Goal: Submit feedback/report problem: Submit feedback/report problem

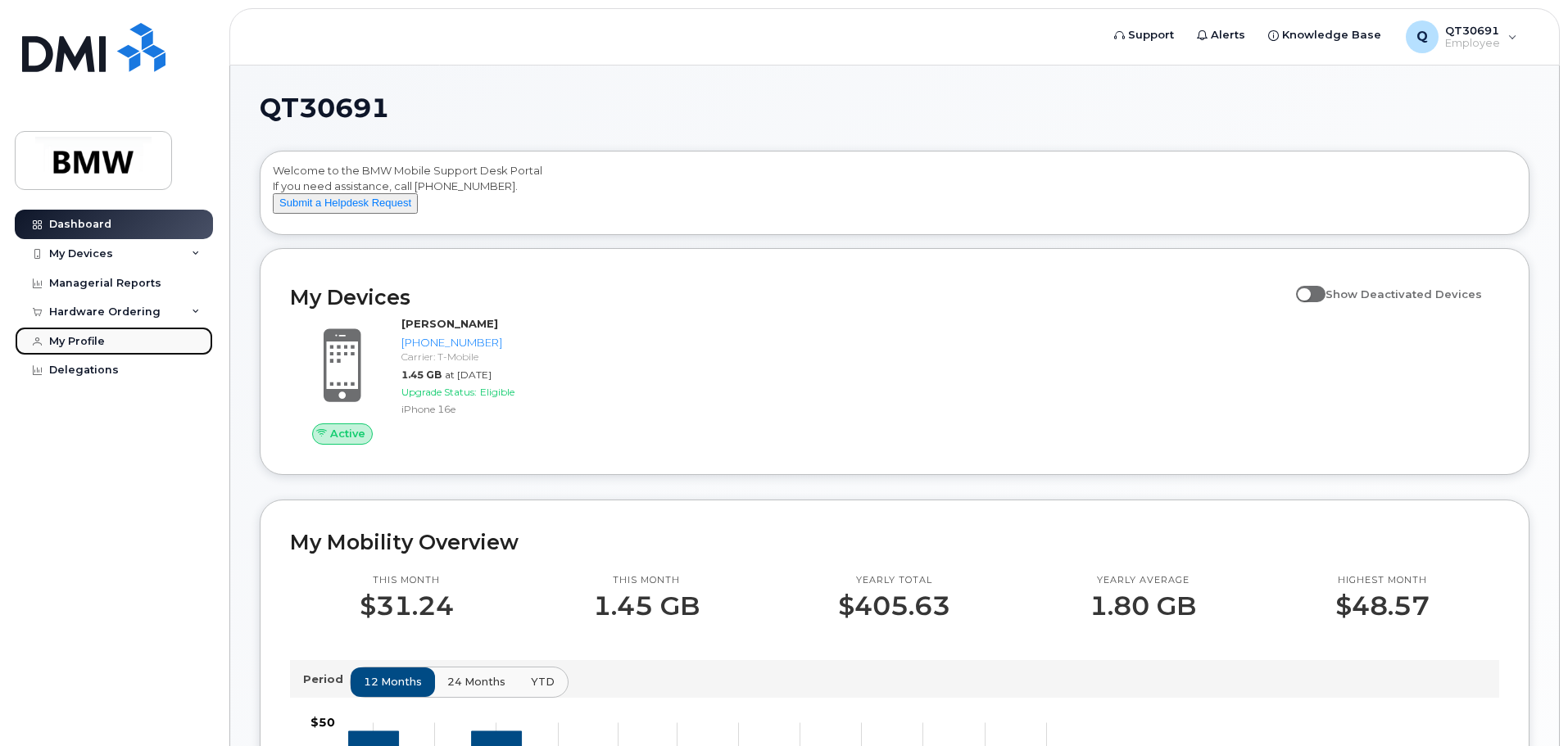
click at [91, 350] on link "My Profile" at bounding box center [114, 341] width 199 height 29
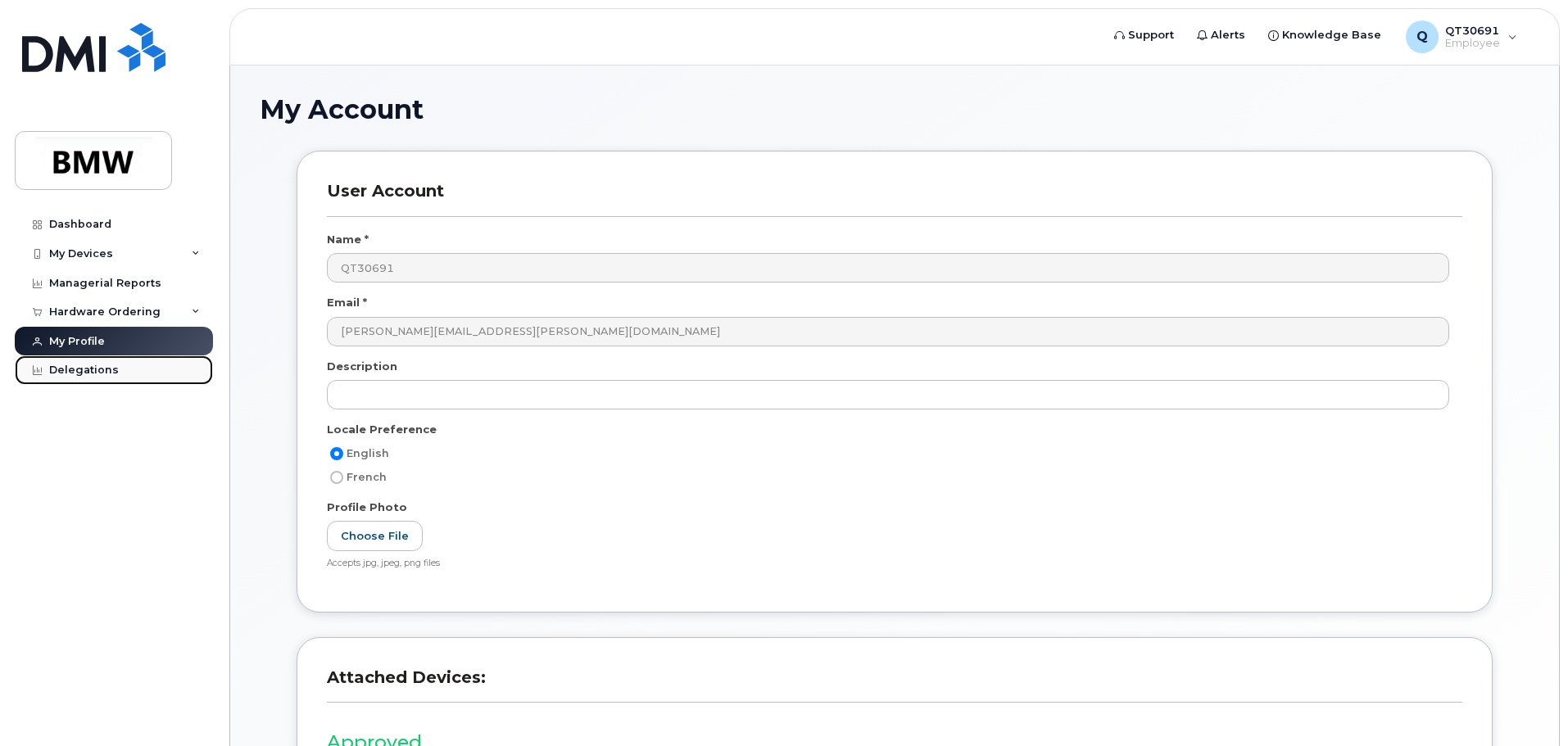
click at [95, 373] on div "Delegations" at bounding box center [83, 370] width 69 height 13
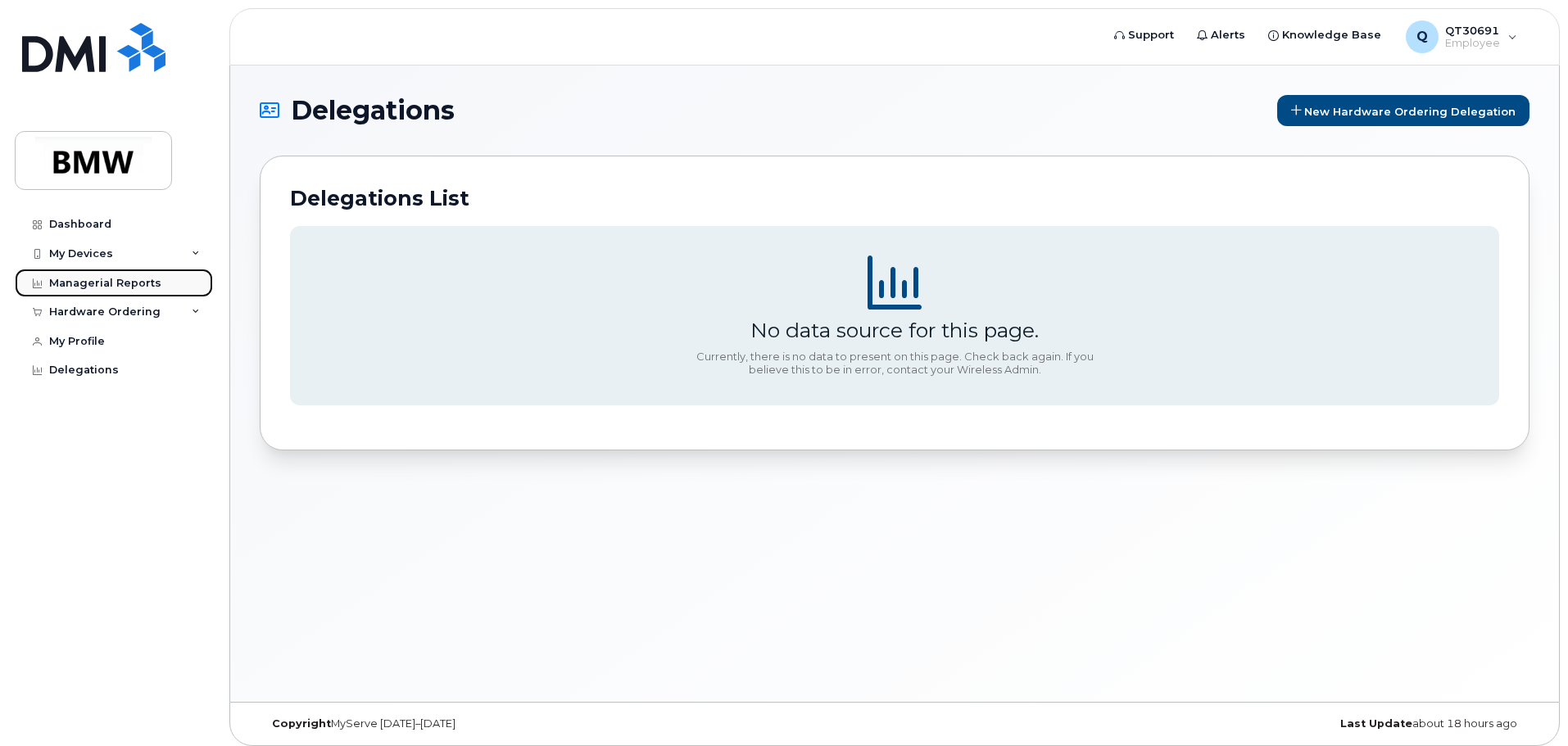
click at [121, 289] on div "Managerial Reports" at bounding box center [105, 283] width 112 height 13
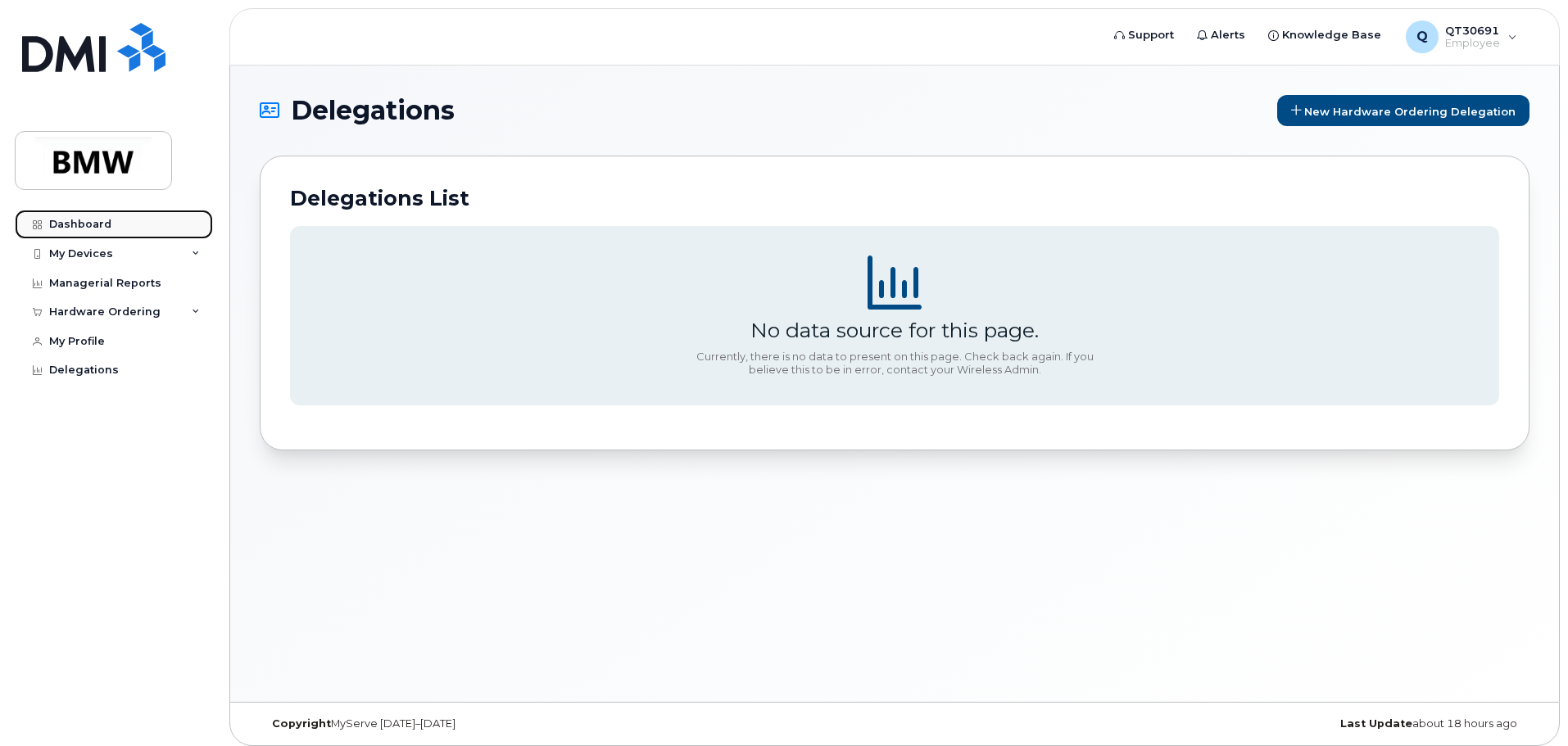
click at [61, 233] on link "Dashboard" at bounding box center [114, 224] width 199 height 29
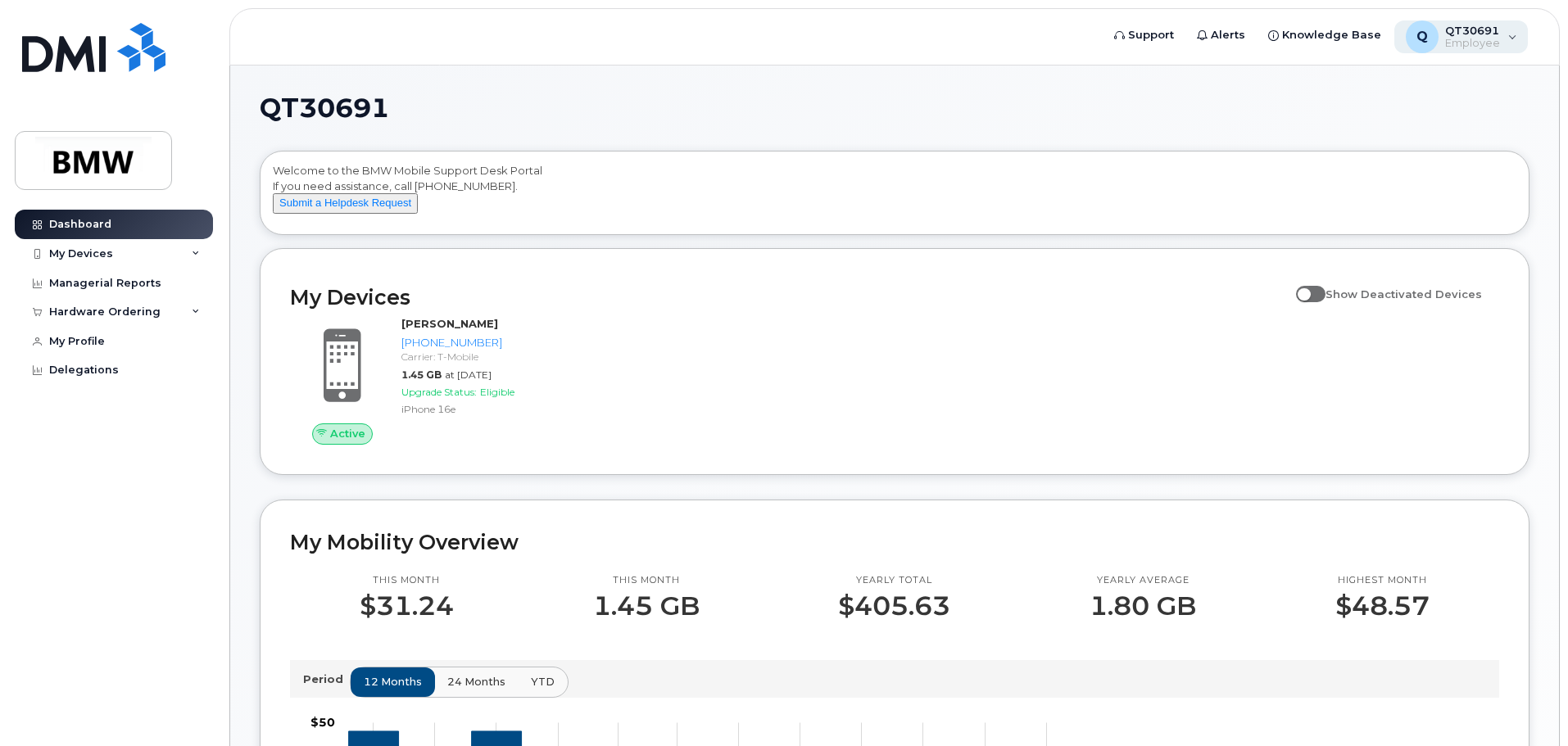
click at [1479, 44] on span "Employee" at bounding box center [1472, 43] width 55 height 13
click at [1349, 111] on div "English Français" at bounding box center [1410, 108] width 210 height 36
click at [978, 120] on h1 "QT30691" at bounding box center [890, 108] width 1262 height 26
click at [375, 214] on button "Submit a Helpdesk Request" at bounding box center [345, 203] width 145 height 21
